Goal: Task Accomplishment & Management: Complete application form

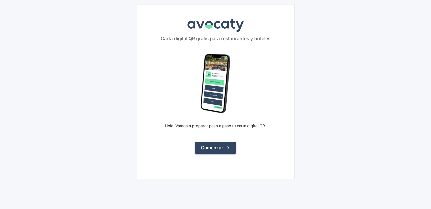
click at [220, 150] on button "Comenzar" at bounding box center [215, 148] width 41 height 12
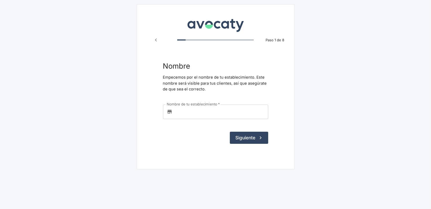
click at [205, 115] on input "Nombre de tu establecimiento   *" at bounding box center [222, 112] width 94 height 14
type input "parada QTRP"
click at [244, 135] on button "Siguiente" at bounding box center [249, 138] width 38 height 12
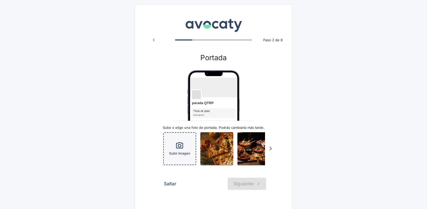
click at [181, 148] on icon "button" at bounding box center [179, 145] width 8 height 8
click at [269, 152] on icon "Scroll a la derecha" at bounding box center [270, 148] width 9 height 9
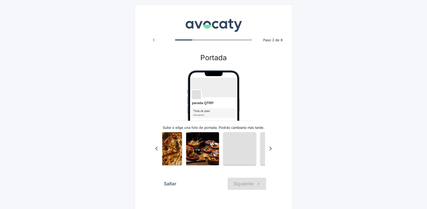
scroll to position [0, 53]
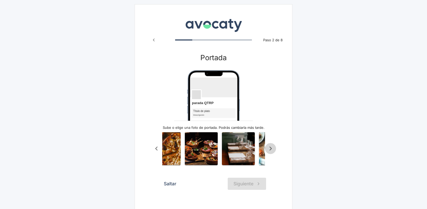
click at [269, 152] on icon "Scroll a la derecha" at bounding box center [270, 148] width 9 height 9
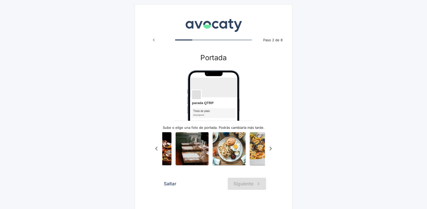
scroll to position [0, 105]
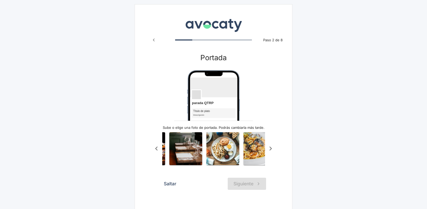
click at [269, 152] on icon "Scroll a la derecha" at bounding box center [270, 148] width 9 height 9
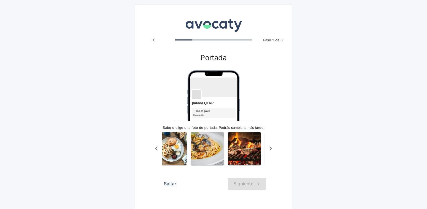
click at [269, 152] on icon "Scroll a la derecha" at bounding box center [270, 148] width 9 height 9
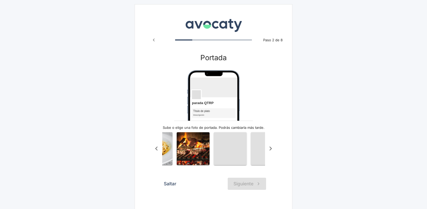
scroll to position [0, 210]
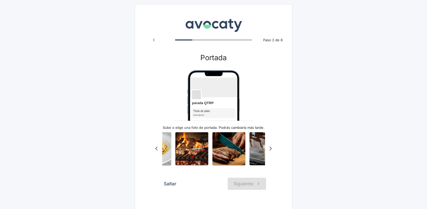
click at [269, 152] on icon "Scroll a la derecha" at bounding box center [270, 148] width 9 height 9
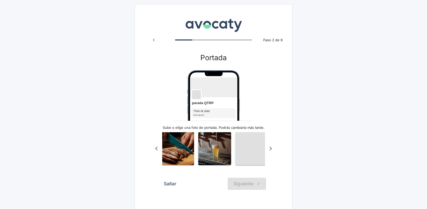
scroll to position [0, 263]
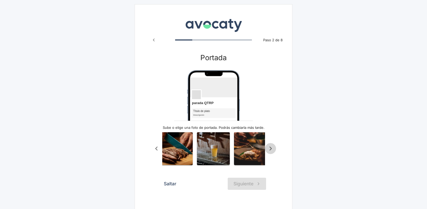
click at [269, 152] on icon "Scroll a la derecha" at bounding box center [270, 148] width 9 height 9
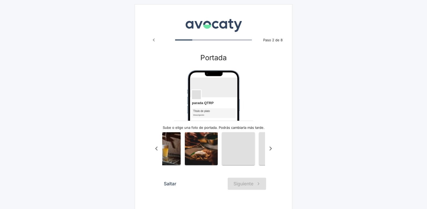
scroll to position [0, 315]
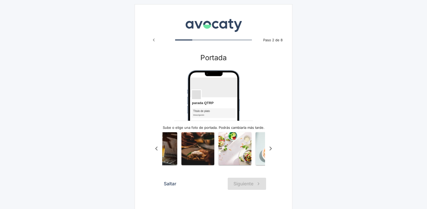
click at [269, 152] on icon "Scroll a la derecha" at bounding box center [270, 148] width 9 height 9
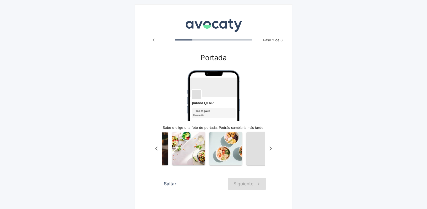
scroll to position [0, 368]
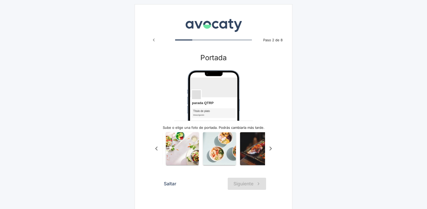
click at [269, 152] on icon "Scroll a la derecha" at bounding box center [270, 148] width 9 height 9
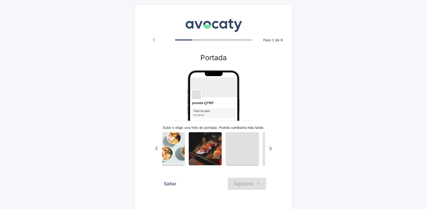
scroll to position [0, 420]
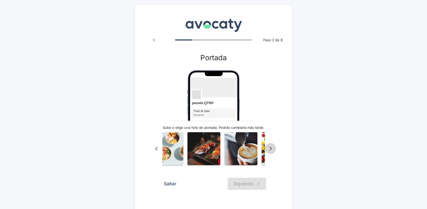
click at [269, 152] on icon "Scroll a la derecha" at bounding box center [270, 148] width 9 height 9
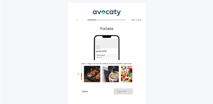
scroll to position [0, 451]
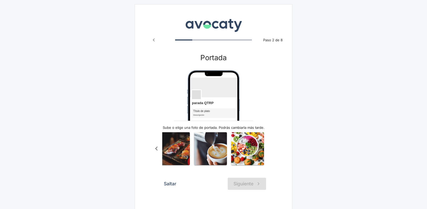
click at [269, 152] on div "Subir imagen" at bounding box center [213, 148] width 125 height 39
click at [169, 185] on button "Saltar" at bounding box center [170, 184] width 18 height 12
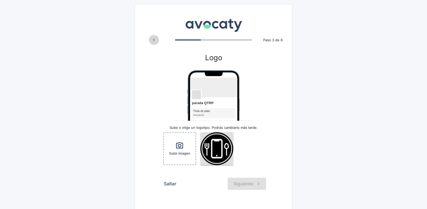
click at [154, 38] on icon "Paso anterior" at bounding box center [154, 40] width 6 height 6
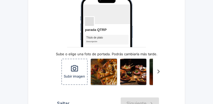
scroll to position [63, 0]
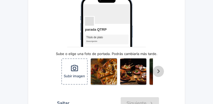
click at [158, 73] on icon "Scroll a la derecha" at bounding box center [159, 71] width 9 height 9
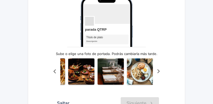
scroll to position [0, 53]
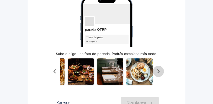
click at [158, 73] on icon "Scroll a la derecha" at bounding box center [159, 71] width 9 height 9
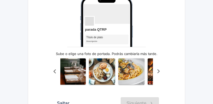
scroll to position [0, 105]
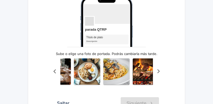
click at [158, 73] on icon "Scroll a la derecha" at bounding box center [159, 71] width 9 height 9
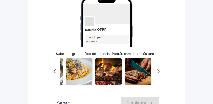
scroll to position [0, 158]
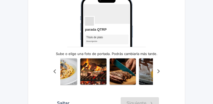
click at [158, 73] on icon "Scroll a la derecha" at bounding box center [159, 71] width 9 height 9
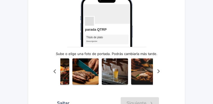
scroll to position [0, 210]
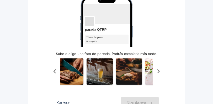
click at [158, 73] on icon "Scroll a la derecha" at bounding box center [159, 71] width 9 height 9
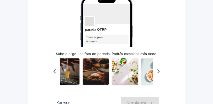
scroll to position [0, 263]
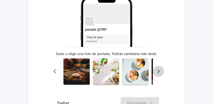
click at [158, 73] on icon "Scroll a la derecha" at bounding box center [159, 71] width 9 height 9
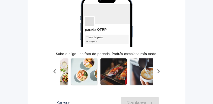
scroll to position [0, 315]
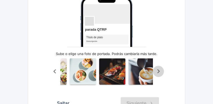
click at [158, 73] on icon "Scroll a la derecha" at bounding box center [159, 71] width 9 height 9
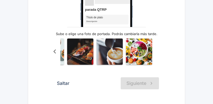
scroll to position [81, 0]
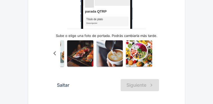
click at [54, 53] on icon "Scroll a la izquierda" at bounding box center [54, 53] width 9 height 9
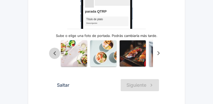
click at [54, 53] on icon "Scroll a la izquierda" at bounding box center [54, 53] width 9 height 9
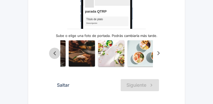
click at [54, 53] on icon "Scroll a la izquierda" at bounding box center [54, 53] width 9 height 9
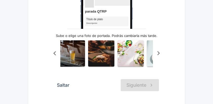
click at [54, 53] on icon "Scroll a la izquierda" at bounding box center [54, 53] width 9 height 9
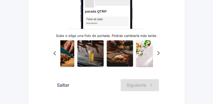
click at [54, 53] on icon "Scroll a la izquierda" at bounding box center [54, 53] width 9 height 9
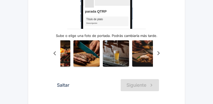
click at [54, 53] on icon "Scroll a la izquierda" at bounding box center [54, 53] width 9 height 9
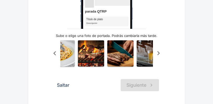
click at [54, 53] on icon "Scroll a la izquierda" at bounding box center [54, 53] width 9 height 9
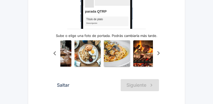
click at [54, 53] on icon "Scroll a la izquierda" at bounding box center [54, 53] width 9 height 9
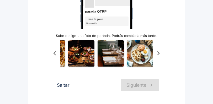
click at [54, 53] on icon "Scroll a la izquierda" at bounding box center [54, 53] width 9 height 9
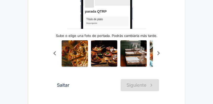
click at [54, 53] on icon "Scroll a la izquierda" at bounding box center [54, 53] width 9 height 9
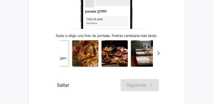
scroll to position [0, 0]
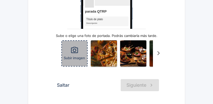
click at [67, 54] on div "Subir imagen" at bounding box center [74, 53] width 25 height 25
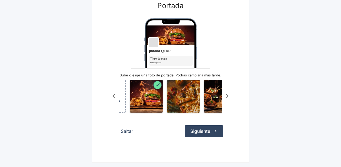
scroll to position [53, 0]
click at [199, 134] on button "Siguiente" at bounding box center [204, 131] width 38 height 12
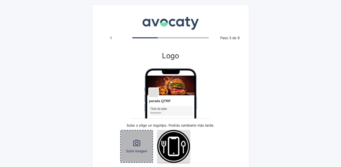
click at [133, 146] on icon "button" at bounding box center [137, 143] width 8 height 8
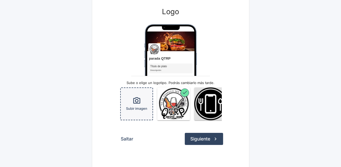
scroll to position [45, 0]
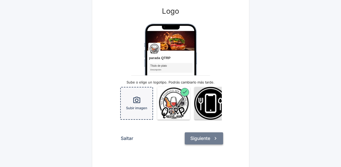
click at [189, 139] on button "Siguiente" at bounding box center [204, 138] width 38 height 12
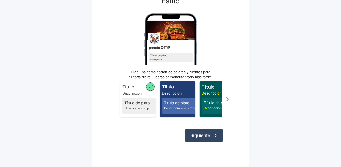
scroll to position [56, 0]
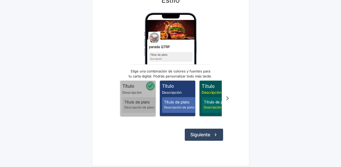
drag, startPoint x: 147, startPoint y: 98, endPoint x: 106, endPoint y: 91, distance: 40.9
click at [106, 91] on div "Avocaty Paso 4 de 8 Estilo parada QTRP Título de plato Descripción Elige una co…" at bounding box center [171, 57] width 158 height 218
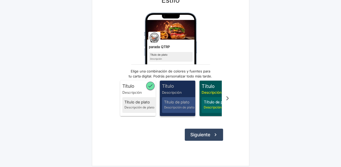
click at [177, 98] on div "Título de plato Descripción de plato" at bounding box center [180, 105] width 37 height 16
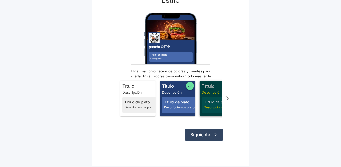
click at [207, 101] on span "Título de plato" at bounding box center [220, 102] width 33 height 6
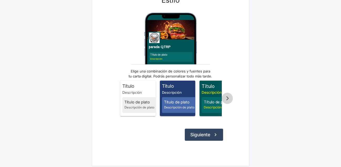
click at [227, 98] on icon "Scroll a la derecha" at bounding box center [227, 98] width 9 height 9
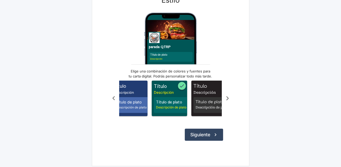
scroll to position [0, 53]
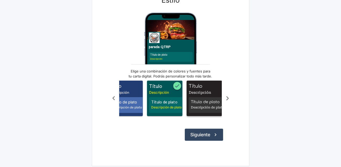
click at [209, 96] on span "Título Descripción Título de plato Descripción de plato" at bounding box center [204, 98] width 35 height 35
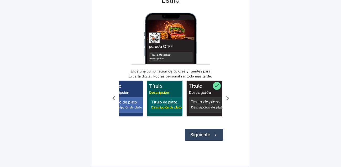
click at [227, 101] on icon "Scroll a la derecha" at bounding box center [227, 98] width 9 height 9
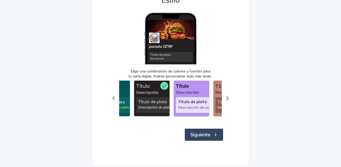
click at [227, 101] on icon "Scroll a la derecha" at bounding box center [227, 98] width 9 height 9
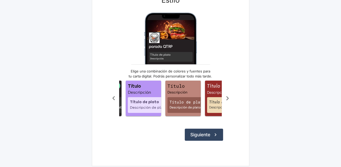
scroll to position [0, 158]
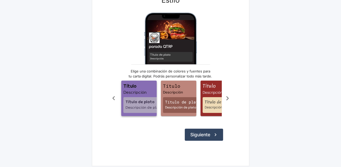
click at [156, 85] on span "Título" at bounding box center [140, 86] width 33 height 7
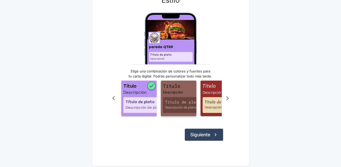
click at [170, 93] on span "Descripción" at bounding box center [179, 92] width 33 height 5
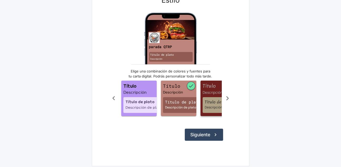
click at [207, 83] on span "Título" at bounding box center [219, 86] width 33 height 7
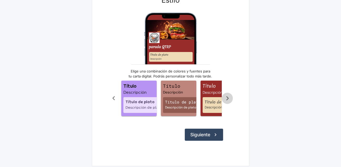
click at [228, 100] on icon "Scroll a la derecha" at bounding box center [227, 98] width 9 height 9
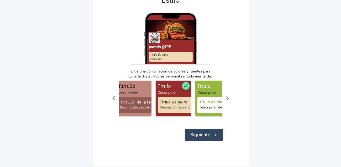
scroll to position [0, 211]
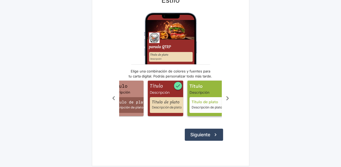
click at [202, 92] on span "Descripción" at bounding box center [206, 92] width 33 height 5
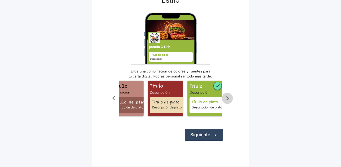
click at [229, 100] on icon "Scroll a la derecha" at bounding box center [228, 98] width 2 height 4
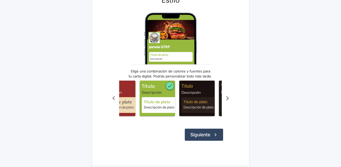
scroll to position [0, 263]
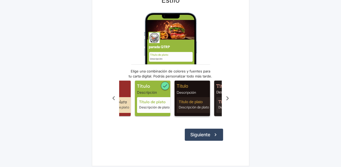
click at [202, 91] on span "Descripción" at bounding box center [193, 92] width 33 height 5
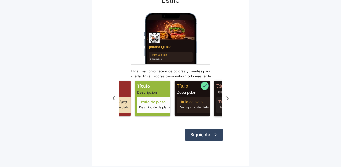
click at [218, 95] on span "Título Descripción Título de plato Descripción de plato" at bounding box center [231, 98] width 35 height 35
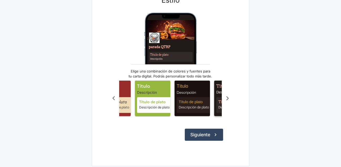
click at [219, 90] on span "Descripción" at bounding box center [233, 92] width 33 height 5
click at [226, 98] on icon "Scroll a la derecha" at bounding box center [227, 98] width 9 height 9
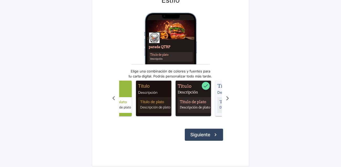
click at [226, 98] on icon "Scroll a la derecha" at bounding box center [227, 98] width 9 height 9
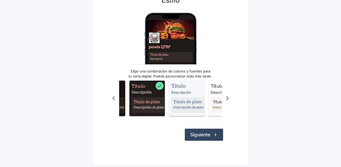
scroll to position [0, 357]
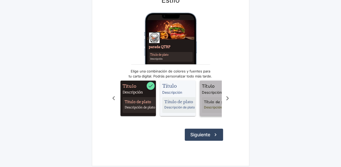
click at [209, 89] on span "Título" at bounding box center [218, 86] width 33 height 7
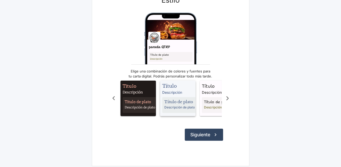
click at [189, 90] on span "Descripción" at bounding box center [178, 92] width 33 height 5
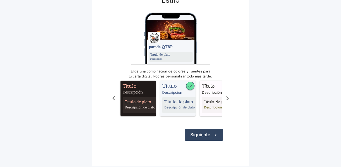
click at [113, 99] on icon "Scroll a la izquierda" at bounding box center [113, 98] width 2 height 4
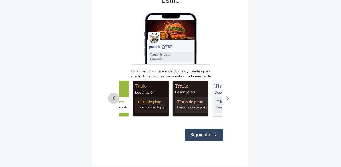
click at [113, 99] on icon "Scroll a la izquierda" at bounding box center [113, 98] width 2 height 4
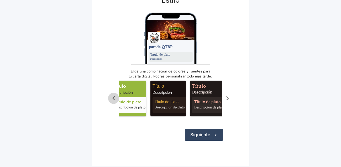
click at [113, 99] on icon "Scroll a la izquierda" at bounding box center [113, 98] width 2 height 4
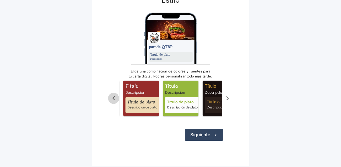
click at [113, 99] on icon "Scroll a la izquierda" at bounding box center [113, 98] width 2 height 4
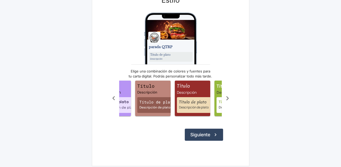
click at [113, 99] on icon "Scroll a la izquierda" at bounding box center [113, 98] width 2 height 4
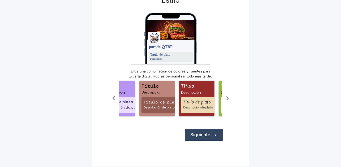
click at [113, 99] on icon "Scroll a la izquierda" at bounding box center [113, 98] width 2 height 4
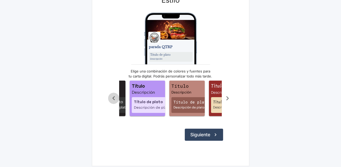
click at [113, 99] on icon "Scroll a la izquierda" at bounding box center [113, 98] width 2 height 4
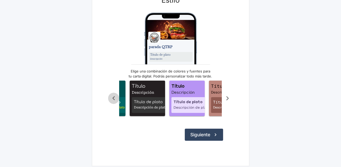
click at [113, 99] on icon "Scroll a la izquierda" at bounding box center [113, 98] width 2 height 4
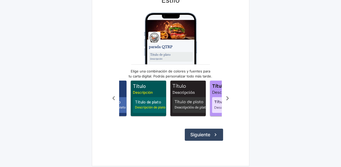
click at [113, 99] on icon "Scroll a la izquierda" at bounding box center [113, 98] width 2 height 4
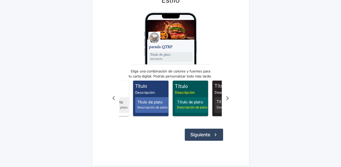
click at [113, 99] on icon "Scroll a la izquierda" at bounding box center [113, 98] width 2 height 4
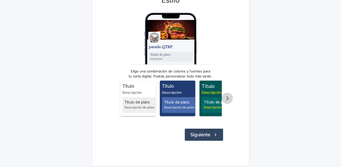
click at [227, 100] on icon "Scroll a la derecha" at bounding box center [227, 98] width 9 height 9
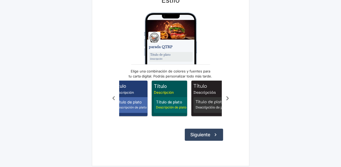
scroll to position [0, 53]
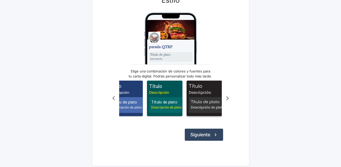
click at [211, 107] on span "Descripción de plato" at bounding box center [207, 107] width 33 height 5
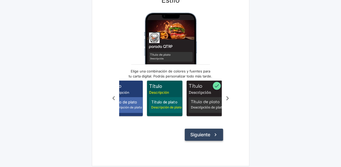
click at [207, 136] on button "Siguiente" at bounding box center [204, 135] width 38 height 12
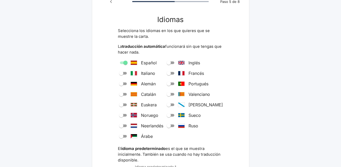
scroll to position [37, 0]
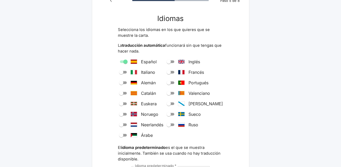
click at [178, 61] on input "Inglés" at bounding box center [169, 62] width 19 height 6
checkbox input "true"
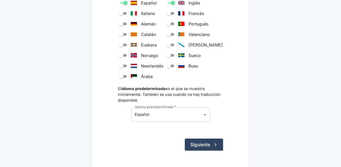
scroll to position [109, 0]
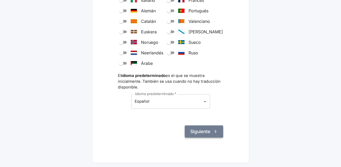
click at [204, 128] on button "Siguiente" at bounding box center [204, 132] width 38 height 12
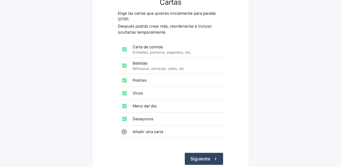
scroll to position [54, 0]
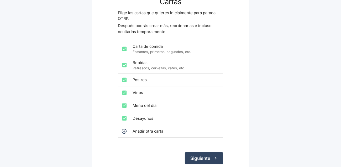
click at [123, 49] on input "checkbox" at bounding box center [124, 49] width 11 height 11
checkbox input "false"
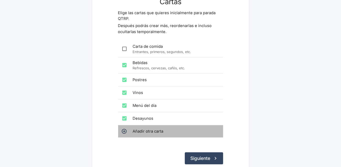
click at [123, 131] on icon at bounding box center [124, 132] width 6 height 6
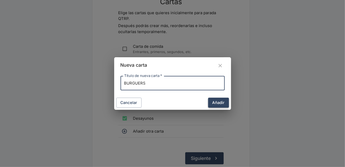
type input "BURGUERS"
click at [219, 103] on button "Añadir" at bounding box center [218, 103] width 21 height 10
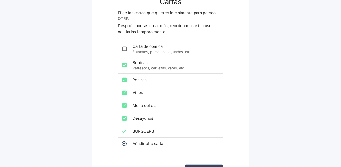
click at [124, 143] on icon at bounding box center [124, 143] width 5 height 5
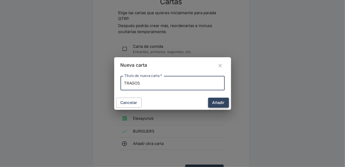
type input "TRAGOS"
click at [222, 105] on button "Añadir" at bounding box center [218, 103] width 21 height 10
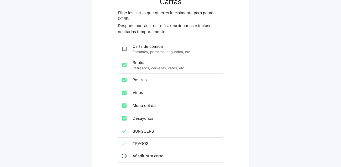
scroll to position [105, 0]
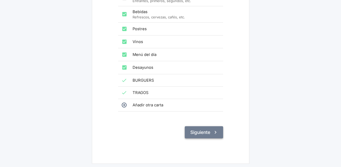
click at [206, 131] on button "Siguiente" at bounding box center [204, 132] width 38 height 12
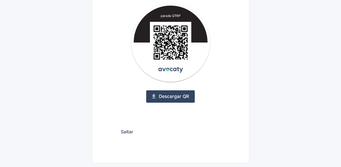
scroll to position [83, 0]
click at [178, 98] on link "Descargar QR" at bounding box center [170, 96] width 49 height 12
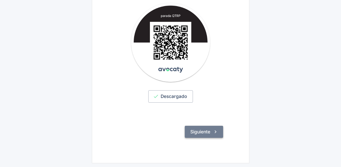
click at [200, 133] on button "Siguiente" at bounding box center [204, 132] width 38 height 12
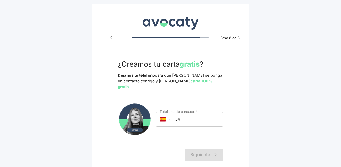
click at [185, 113] on input "+34" at bounding box center [198, 119] width 50 height 14
type input "+59"
type input "bo"
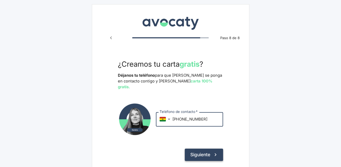
type input "+591 63139639"
click at [202, 149] on button "Siguiente" at bounding box center [204, 155] width 38 height 12
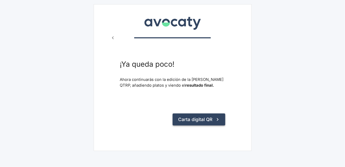
click at [210, 120] on button "Carta digital QR" at bounding box center [198, 120] width 53 height 12
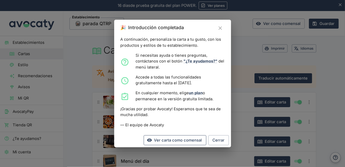
click at [177, 145] on link "Ver carta como comensal" at bounding box center [174, 140] width 63 height 10
click at [216, 145] on button "Cerrar" at bounding box center [218, 140] width 20 height 10
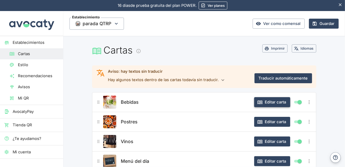
click at [274, 104] on button "Editar carta" at bounding box center [272, 102] width 36 height 10
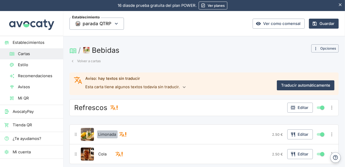
click at [115, 134] on span "Limonada" at bounding box center [107, 135] width 18 height 6
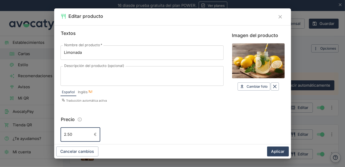
click at [86, 134] on input "2.50" at bounding box center [75, 134] width 31 height 14
click at [96, 136] on div "2.50 € ​" at bounding box center [80, 134] width 40 height 14
click at [85, 136] on input "2.50" at bounding box center [75, 134] width 31 height 14
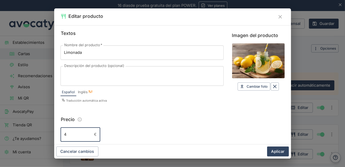
type input "4"
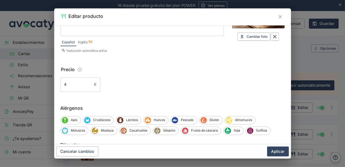
scroll to position [55, 0]
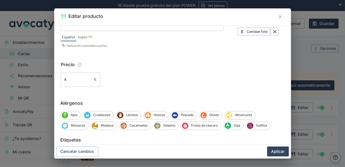
click at [96, 77] on div "4 € ​" at bounding box center [80, 80] width 40 height 14
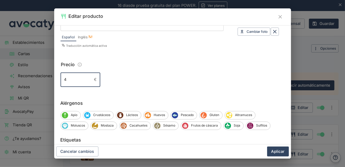
click at [96, 77] on div "4 € ​" at bounding box center [80, 80] width 40 height 14
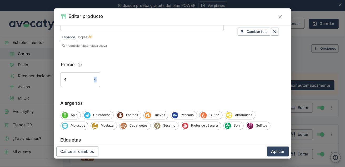
click at [96, 77] on div "4 € ​" at bounding box center [80, 80] width 40 height 14
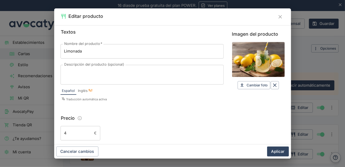
scroll to position [0, 0]
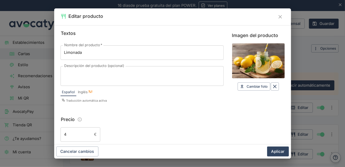
click at [80, 120] on icon "Información sobre edición de precios" at bounding box center [80, 119] width 4 height 4
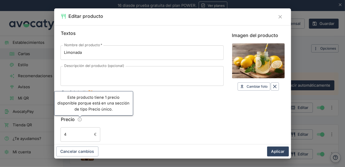
click at [280, 17] on icon "Cerrar" at bounding box center [280, 17] width 6 height 6
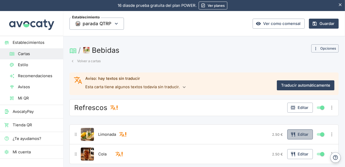
click at [292, 136] on icon "button" at bounding box center [292, 134] width 5 height 5
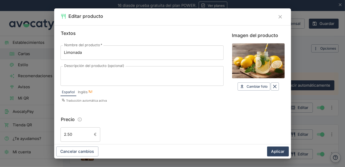
click at [94, 137] on div "2.50 € ​" at bounding box center [80, 134] width 40 height 14
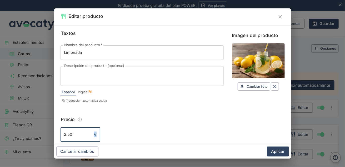
click at [94, 137] on div "2.50 € ​" at bounding box center [80, 134] width 40 height 14
click at [95, 137] on div "2.50 € ​" at bounding box center [80, 134] width 40 height 14
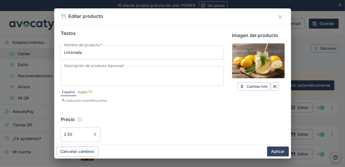
click at [95, 137] on div "2.50 € ​" at bounding box center [80, 134] width 40 height 14
click at [82, 121] on button "Información sobre edición de precios" at bounding box center [80, 120] width 8 height 8
click at [280, 16] on icon "Cerrar" at bounding box center [280, 17] width 6 height 6
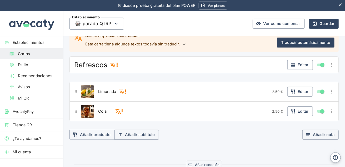
scroll to position [44, 0]
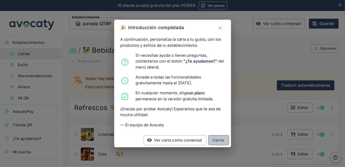
click at [222, 145] on button "Cerrar" at bounding box center [218, 140] width 20 height 10
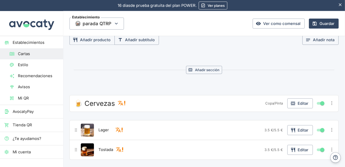
scroll to position [261, 0]
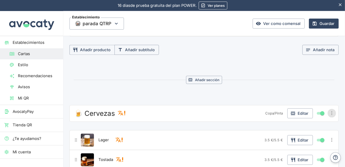
click at [329, 110] on icon "Más opciones" at bounding box center [332, 113] width 6 height 6
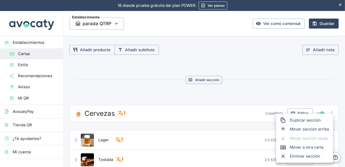
drag, startPoint x: 343, startPoint y: 102, endPoint x: 342, endPoint y: 74, distance: 27.9
click at [342, 74] on div at bounding box center [172, 83] width 345 height 167
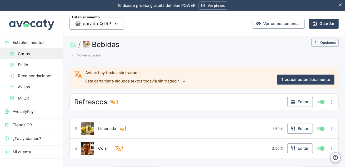
scroll to position [0, 0]
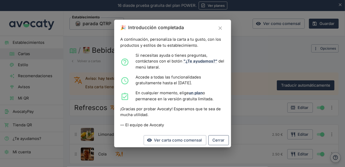
click at [218, 143] on button "Cerrar" at bounding box center [218, 140] width 20 height 10
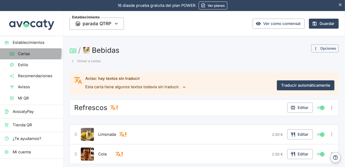
click at [30, 52] on span "Cartas" at bounding box center [38, 54] width 41 height 6
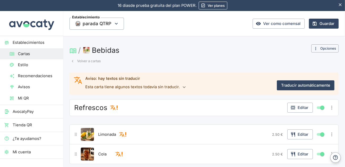
click at [30, 52] on span "Cartas" at bounding box center [38, 54] width 41 height 6
click at [23, 43] on span "Establecimientos" at bounding box center [36, 43] width 46 height 6
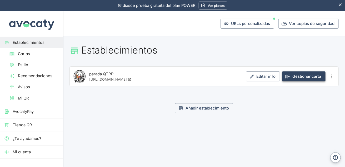
click at [293, 75] on link "Gestionar carta" at bounding box center [303, 76] width 43 height 10
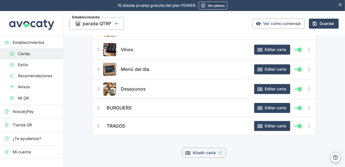
scroll to position [92, 0]
click at [262, 106] on button "Editar carta" at bounding box center [272, 108] width 36 height 10
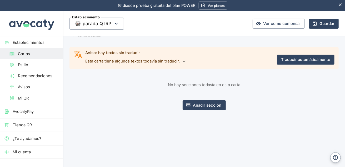
scroll to position [0, 0]
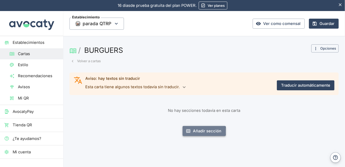
click at [192, 131] on button "Añadir sección" at bounding box center [203, 131] width 43 height 10
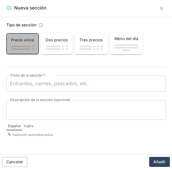
click at [28, 48] on span "button" at bounding box center [20, 49] width 19 height 2
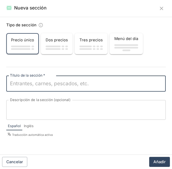
click at [40, 85] on textarea "Título de la sección   *" at bounding box center [86, 83] width 152 height 7
paste textarea "BURGUER CLASICA:"
type textarea "BURGUER CLASICA:"
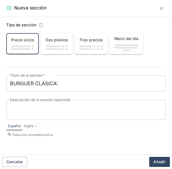
click at [38, 114] on textarea "Descripción de la sección (opcional)" at bounding box center [86, 109] width 152 height 11
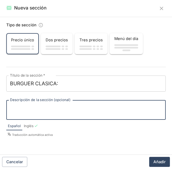
paste textarea "Carne especial, queso, tomate, Lechuga y cebolla Caramelizada."
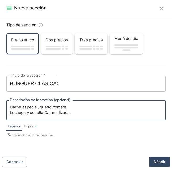
type textarea "Carne especial, queso, tomate, Lechuga y cebolla Caramelizada."
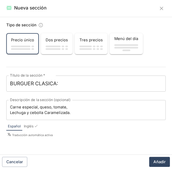
click at [172, 47] on div "Tipo de sección Precio único Dos precios Tres precios Menú del día Título de la…" at bounding box center [86, 86] width 172 height 138
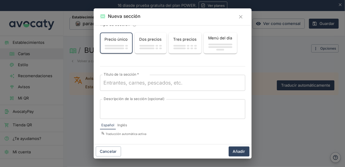
scroll to position [7, 0]
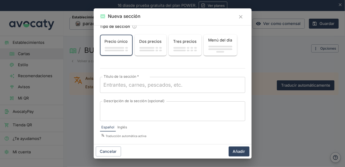
click at [153, 101] on label "Descripción de la sección (opcional)" at bounding box center [134, 101] width 60 height 5
click at [153, 106] on textarea "Descripción de la sección (opcional)" at bounding box center [173, 111] width 138 height 11
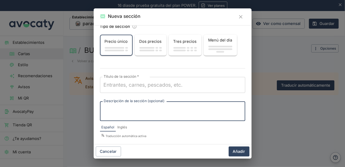
click at [151, 105] on div "x Descripción de la sección (opcional)" at bounding box center [172, 111] width 145 height 20
paste textarea "Carne especial, queso, tomate, Lechuga y cebolla Caramelizada."
type textarea "Carne especial, queso, tomate, Lechuga y cebolla Caramelizada."
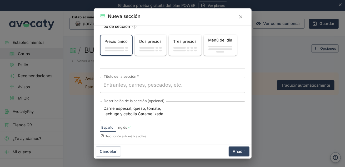
click at [206, 70] on div "Tipo de sección Precio único Dos precios Tres precios Menú del día Título de la…" at bounding box center [173, 84] width 158 height 119
click at [129, 88] on div "x Título de la sección   *" at bounding box center [172, 85] width 145 height 16
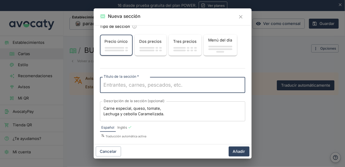
paste textarea "BURGUER CLASICA:"
type textarea "BURGUER CLASICA:"
click at [240, 150] on button "Añadir" at bounding box center [238, 152] width 21 height 10
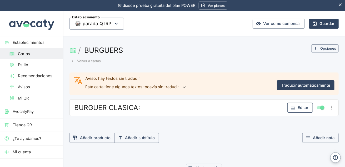
click at [295, 106] on button "Editar" at bounding box center [299, 108] width 25 height 10
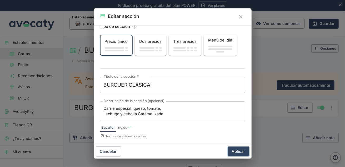
scroll to position [9, 0]
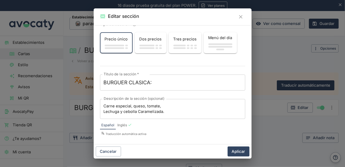
click at [128, 134] on p "Traducción automática activa" at bounding box center [173, 134] width 144 height 5
click at [240, 18] on icon "Cerrar" at bounding box center [241, 17] width 6 height 6
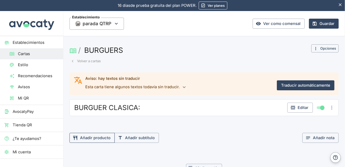
click at [99, 142] on button "Añadir producto" at bounding box center [91, 138] width 45 height 10
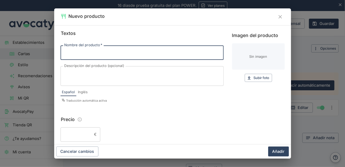
click at [96, 137] on div "€ ​" at bounding box center [80, 134] width 40 height 14
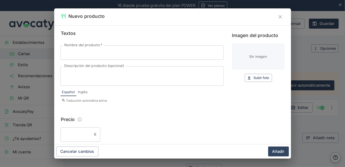
click at [96, 137] on div "€ ​" at bounding box center [80, 134] width 40 height 14
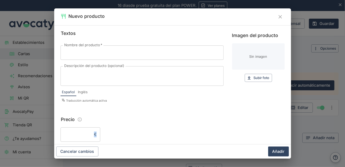
click at [96, 137] on div "€ ​" at bounding box center [80, 134] width 40 height 14
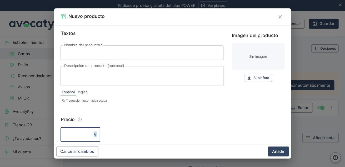
click at [96, 137] on div "€ ​" at bounding box center [80, 134] width 40 height 14
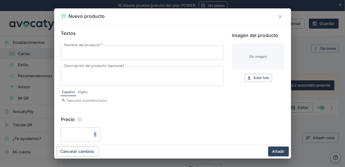
click at [96, 137] on div "€ ​" at bounding box center [80, 134] width 40 height 14
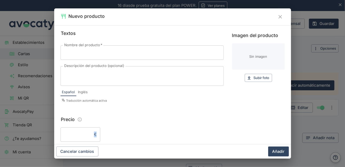
click at [96, 137] on div "€ ​" at bounding box center [80, 134] width 40 height 14
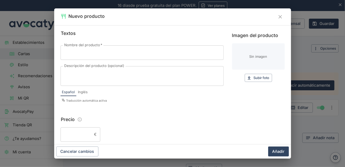
click at [96, 137] on div "€ ​" at bounding box center [80, 134] width 40 height 14
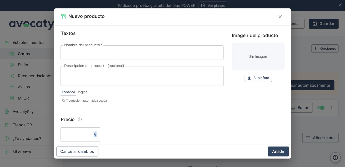
click at [96, 137] on div "€ ​" at bounding box center [80, 134] width 40 height 14
click at [281, 18] on icon "Cerrar" at bounding box center [279, 16] width 3 height 3
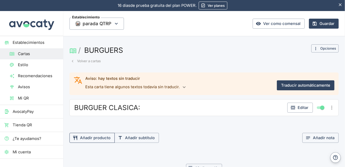
click at [101, 135] on button "Añadir producto" at bounding box center [91, 138] width 45 height 10
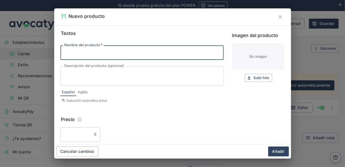
click at [95, 134] on div "€ ​" at bounding box center [80, 134] width 40 height 14
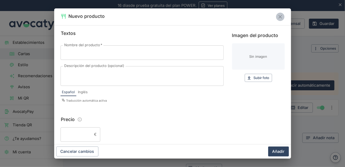
click at [280, 17] on icon "Cerrar" at bounding box center [279, 16] width 3 height 3
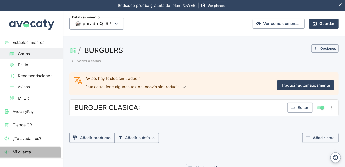
click at [17, 154] on span "Mi cuenta" at bounding box center [36, 152] width 46 height 6
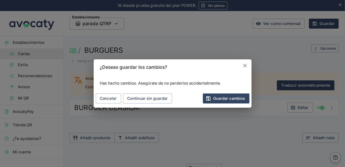
click at [247, 67] on icon "Cancelar" at bounding box center [245, 66] width 6 height 6
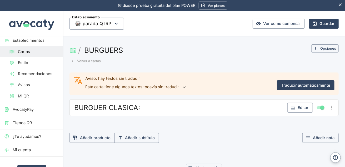
scroll to position [0, 0]
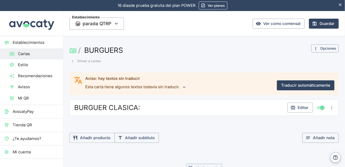
click at [29, 84] on span "Avisos" at bounding box center [38, 87] width 41 height 6
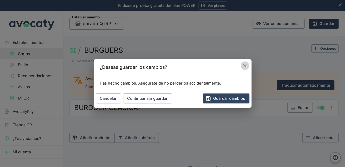
click at [244, 69] on button "Cancelar" at bounding box center [244, 65] width 8 height 8
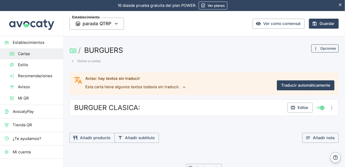
click at [319, 46] on button "Opciones" at bounding box center [324, 48] width 27 height 8
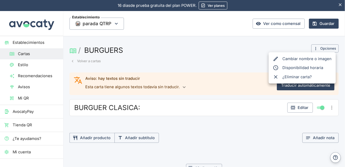
click at [17, 124] on div at bounding box center [172, 83] width 345 height 167
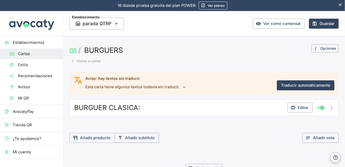
click at [17, 124] on span "Tienda QR" at bounding box center [36, 125] width 46 height 6
click at [19, 111] on span "AvocatyPay" at bounding box center [36, 112] width 46 height 6
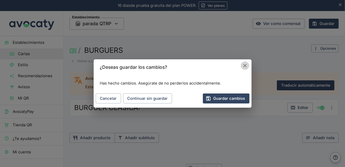
click at [245, 66] on icon "Cancelar" at bounding box center [244, 65] width 3 height 3
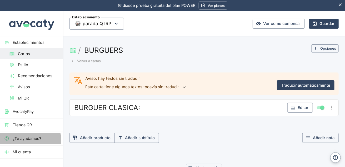
click at [21, 141] on span "¿Te ayudamos?" at bounding box center [36, 139] width 46 height 6
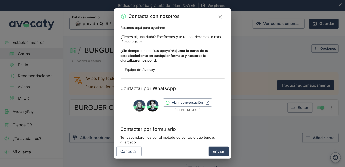
click at [145, 141] on p "Te responderemos por el método de contacto que tengas guardado." at bounding box center [172, 140] width 104 height 10
click at [180, 103] on link "Abrir conversación" at bounding box center [187, 103] width 49 height 8
